Goal: Task Accomplishment & Management: Use online tool/utility

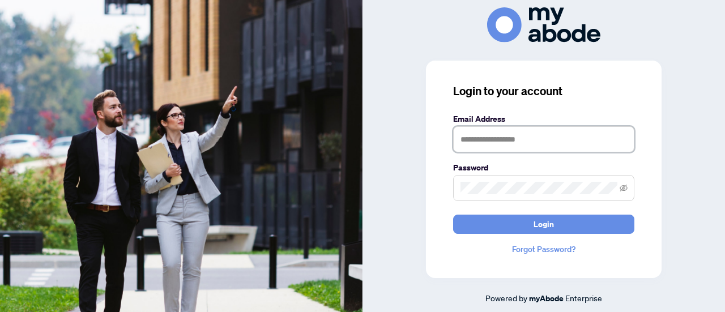
click at [469, 140] on input "text" at bounding box center [543, 139] width 181 height 26
type input "**********"
click at [453, 215] on button "Login" at bounding box center [543, 224] width 181 height 19
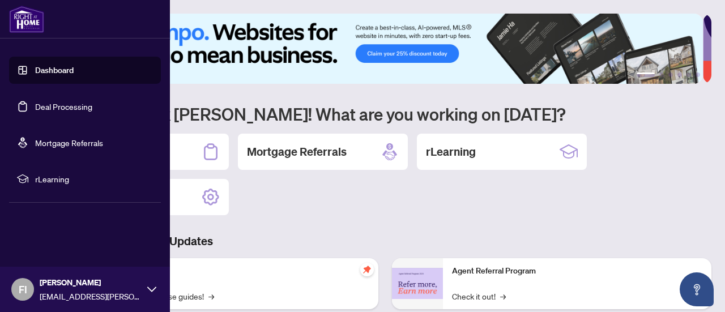
click at [35, 105] on link "Deal Processing" at bounding box center [63, 106] width 57 height 10
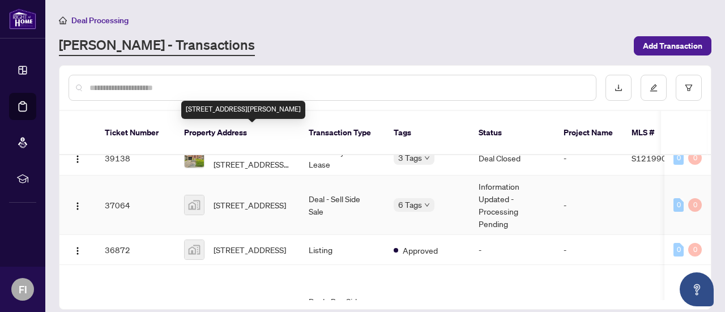
scroll to position [227, 0]
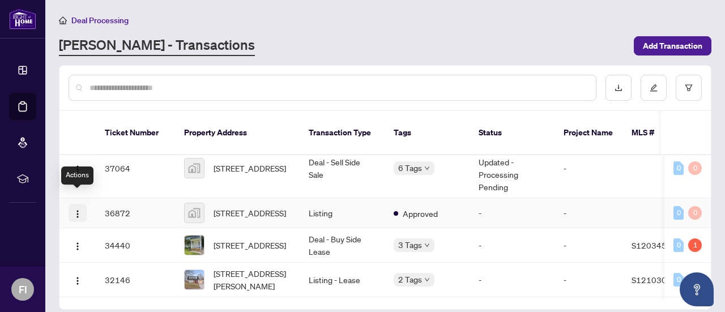
click at [77, 210] on img "button" at bounding box center [77, 214] width 9 height 9
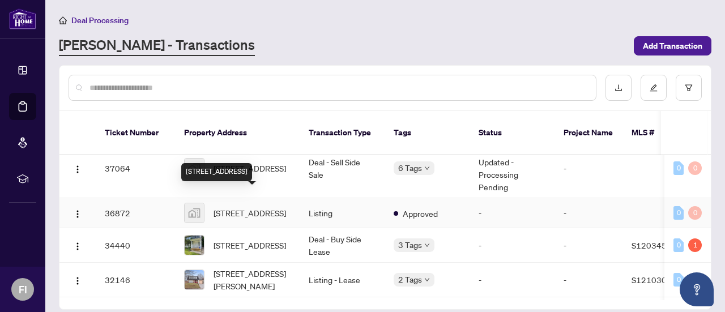
click at [228, 207] on span "[STREET_ADDRESS]" at bounding box center [250, 213] width 73 height 12
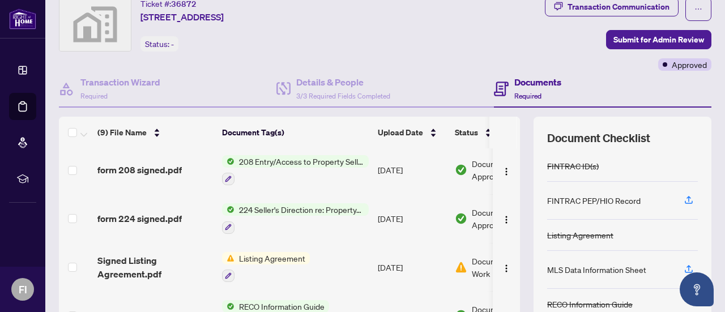
scroll to position [57, 0]
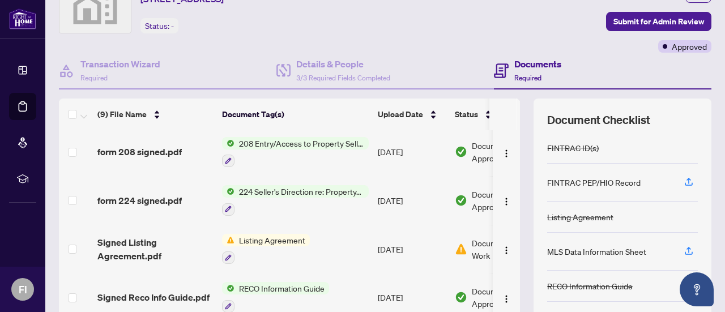
click at [278, 235] on span "Listing Agreement" at bounding box center [272, 240] width 75 height 12
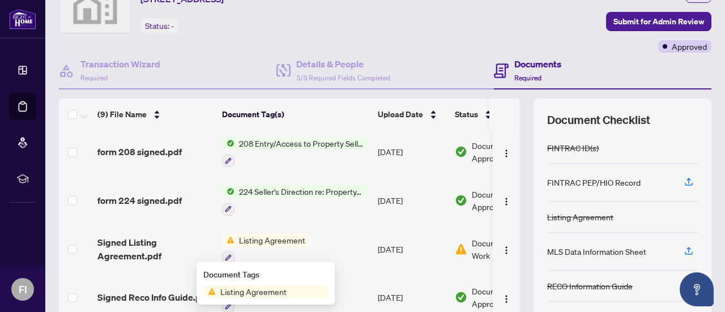
click at [239, 293] on span "Listing Agreement" at bounding box center [253, 292] width 75 height 12
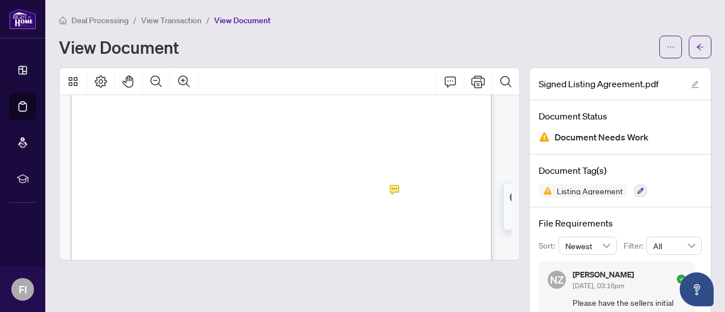
scroll to position [1360, 0]
